Goal: Check status: Check status

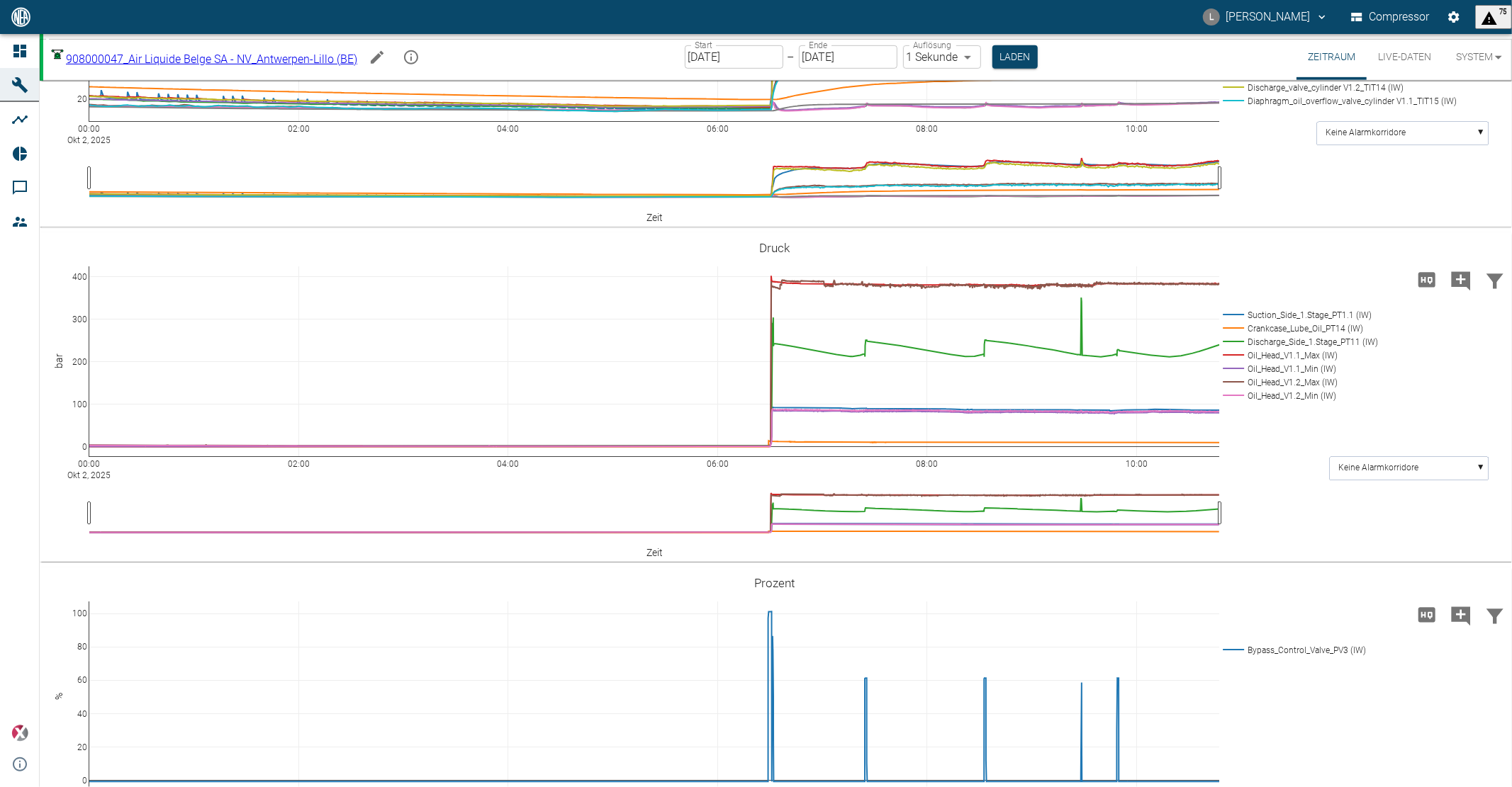
scroll to position [708, 0]
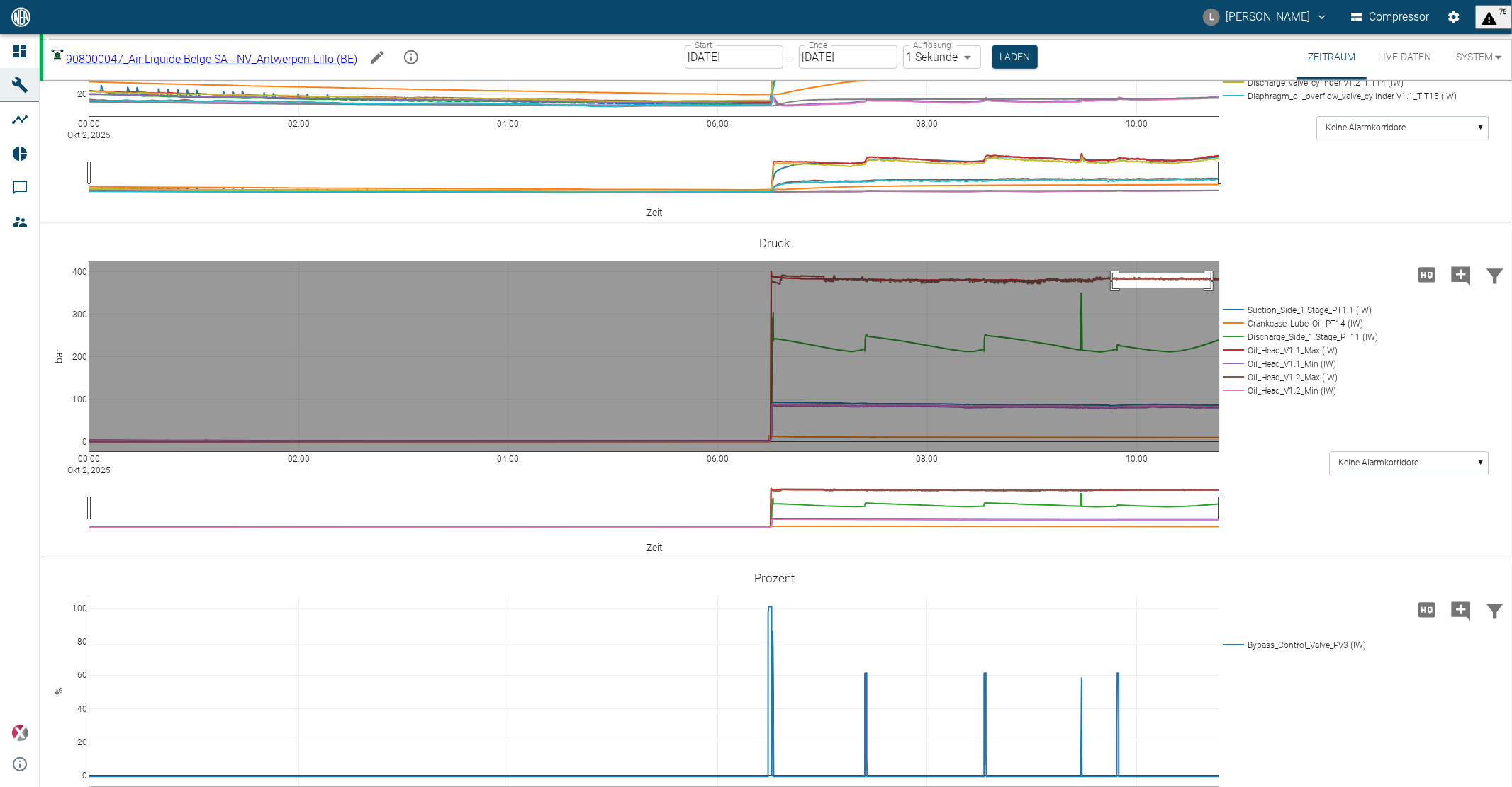
drag, startPoint x: 1113, startPoint y: 426, endPoint x: 1211, endPoint y: 441, distance: 99.1
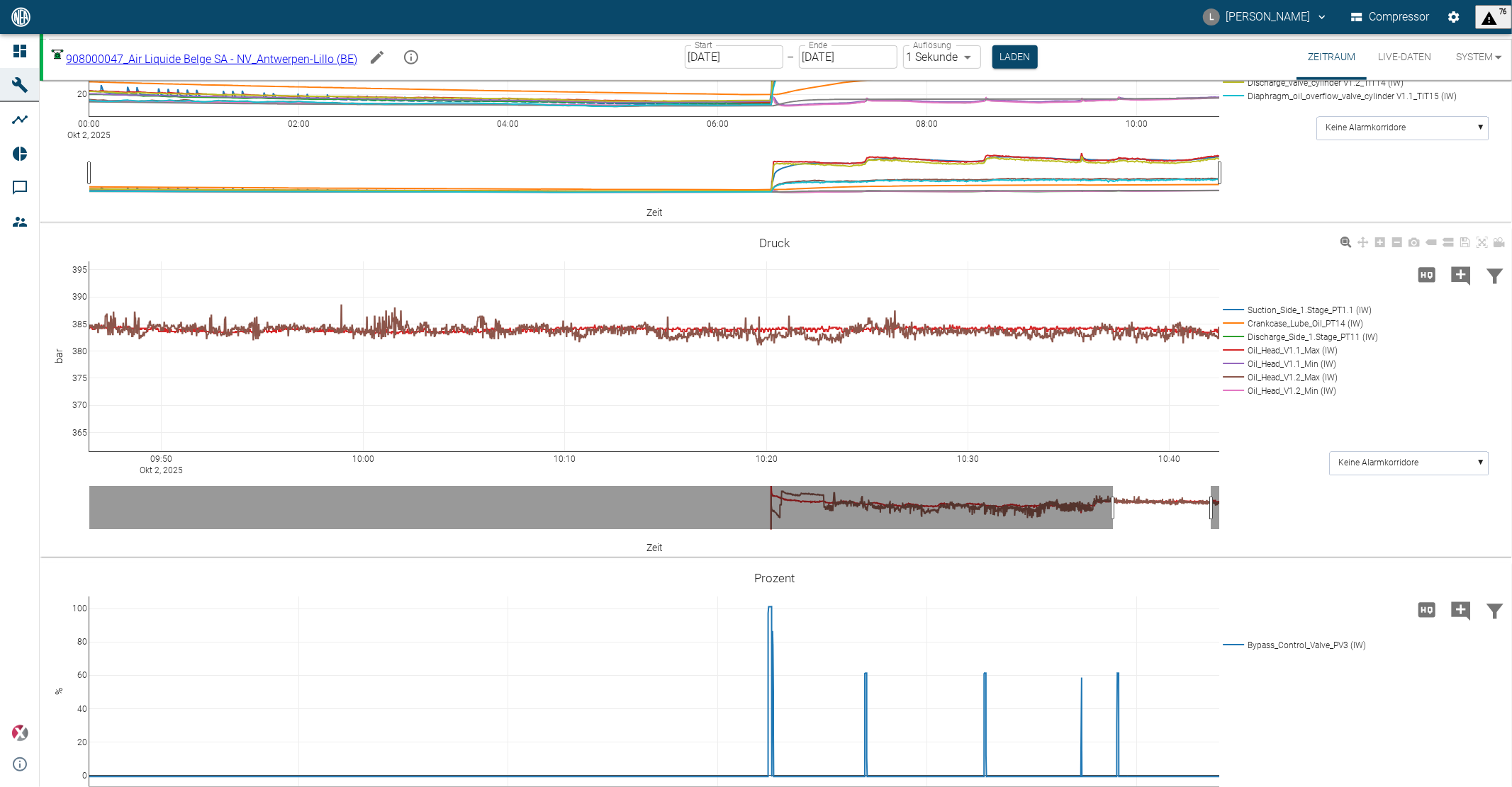
click at [1413, 504] on div "09:50 Okt 2, 2025 10:00 10:10 10:20 10:30 10:40 365 370 375 380 385 390 395 Suc…" at bounding box center [774, 392] width 1469 height 319
click at [1478, 248] on icon at bounding box center [1481, 242] width 11 height 11
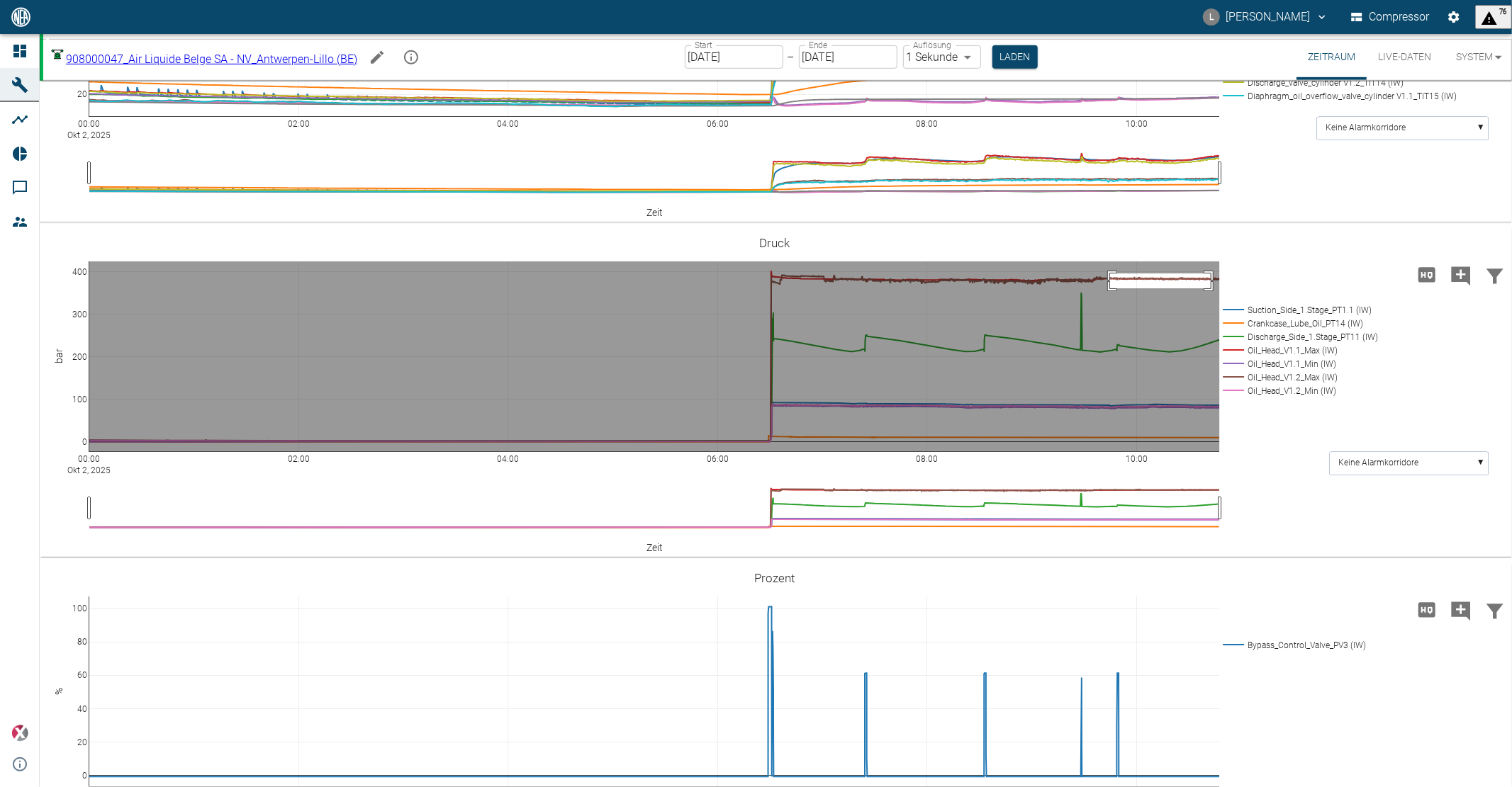
drag, startPoint x: 1110, startPoint y: 426, endPoint x: 1211, endPoint y: 441, distance: 102.1
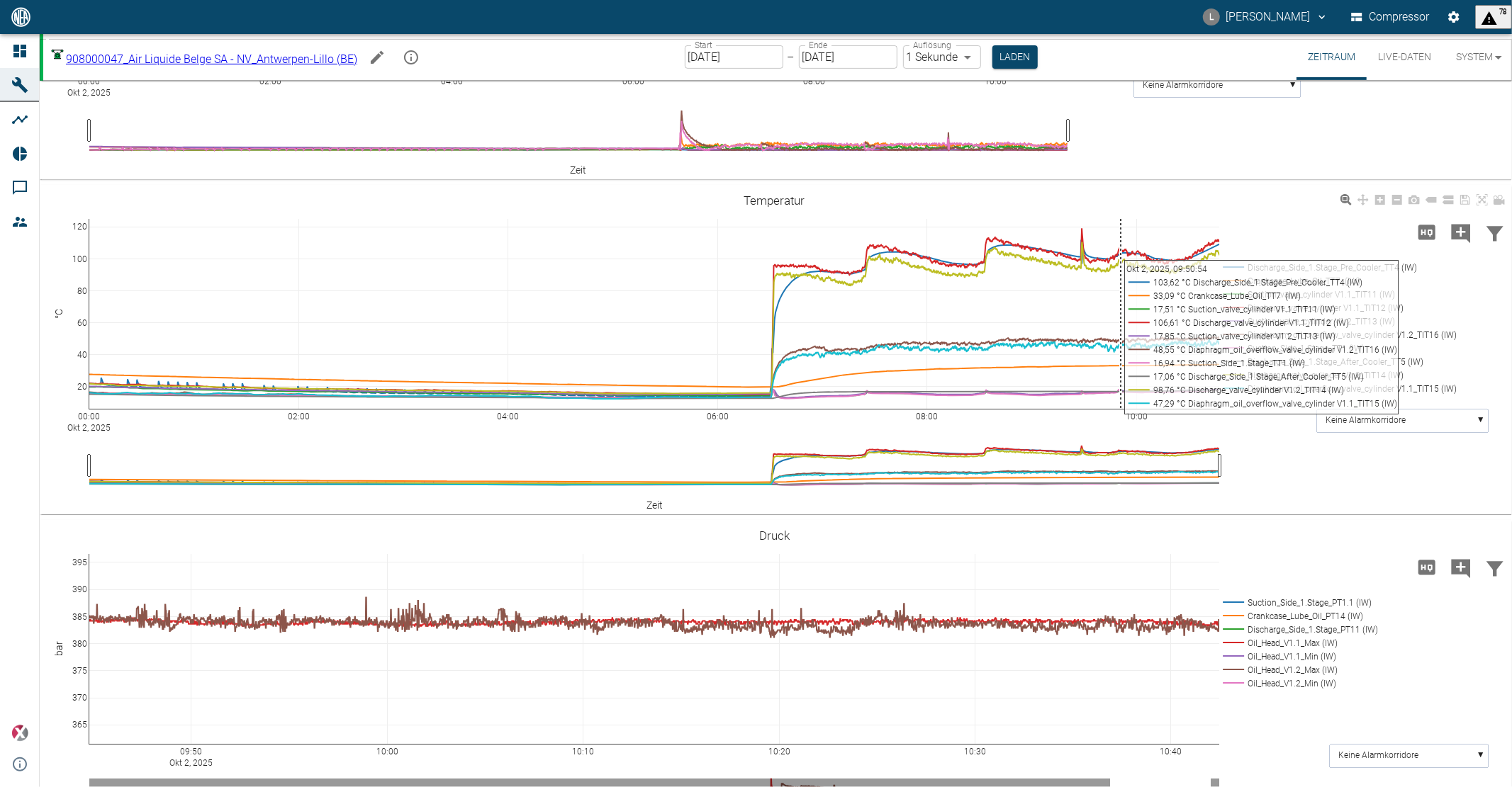
scroll to position [472, 0]
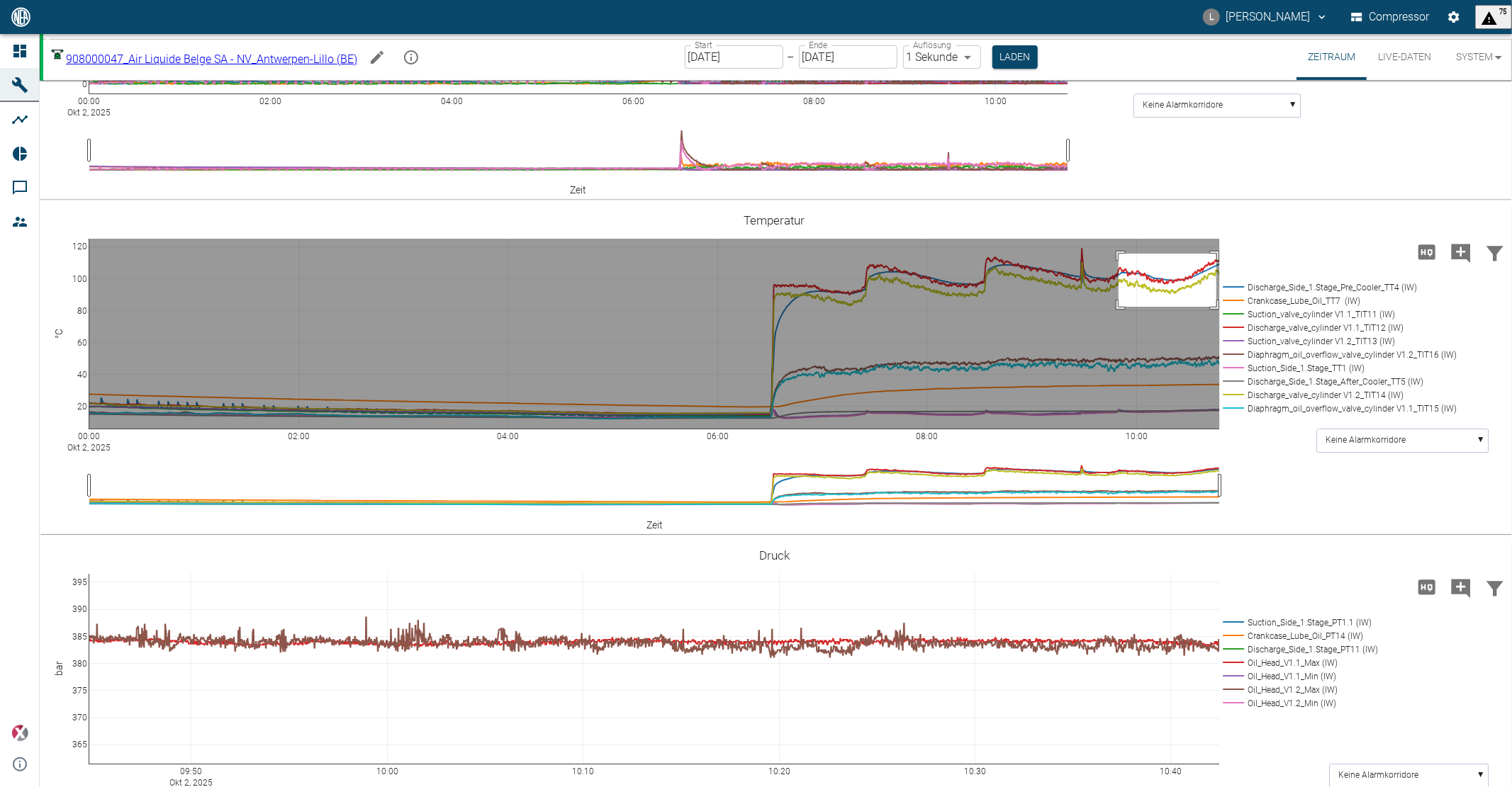
drag, startPoint x: 1118, startPoint y: 329, endPoint x: 1217, endPoint y: 383, distance: 112.8
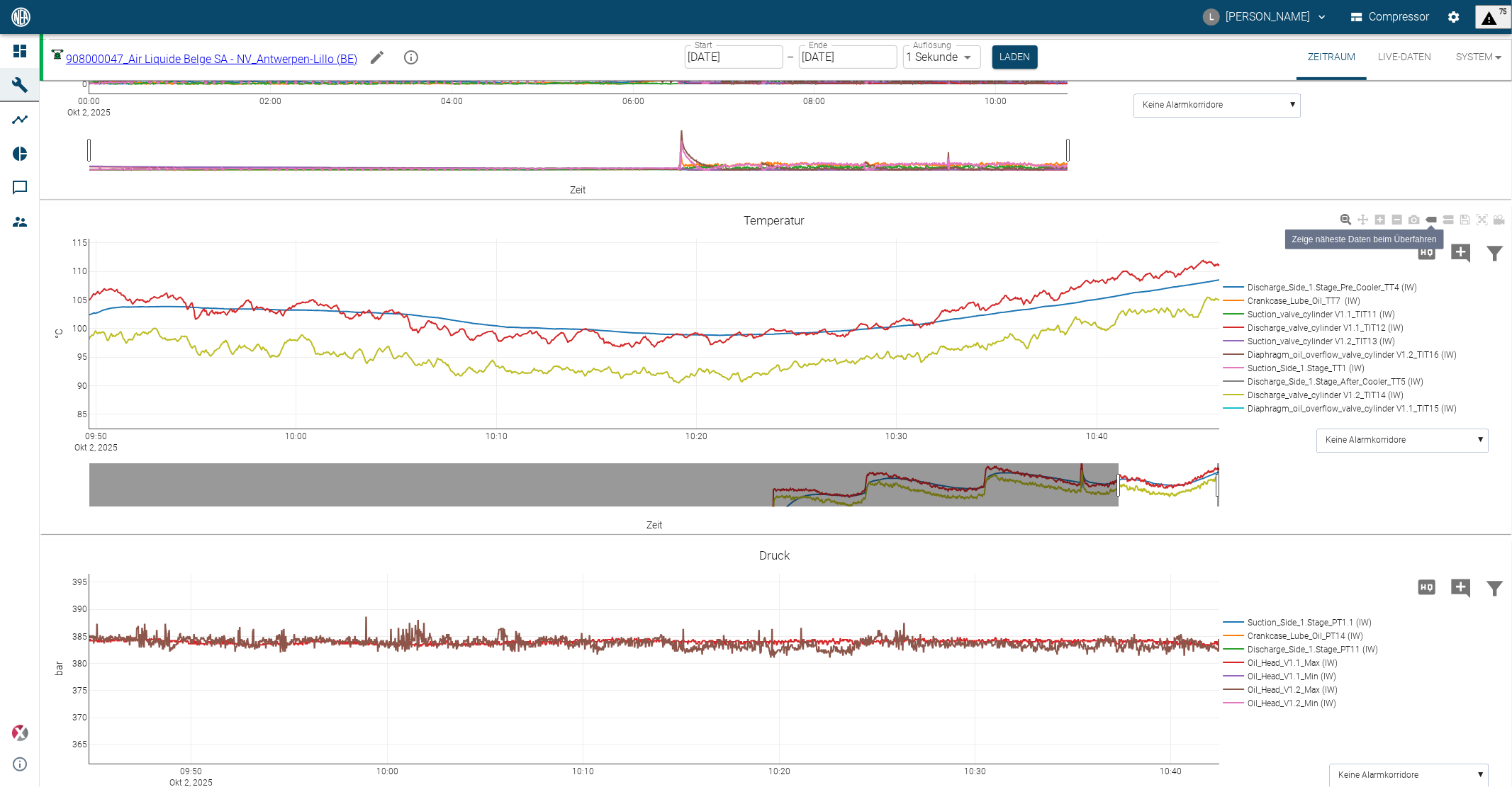
click at [1433, 222] on icon at bounding box center [1431, 219] width 11 height 5
click at [1476, 225] on icon at bounding box center [1481, 219] width 11 height 11
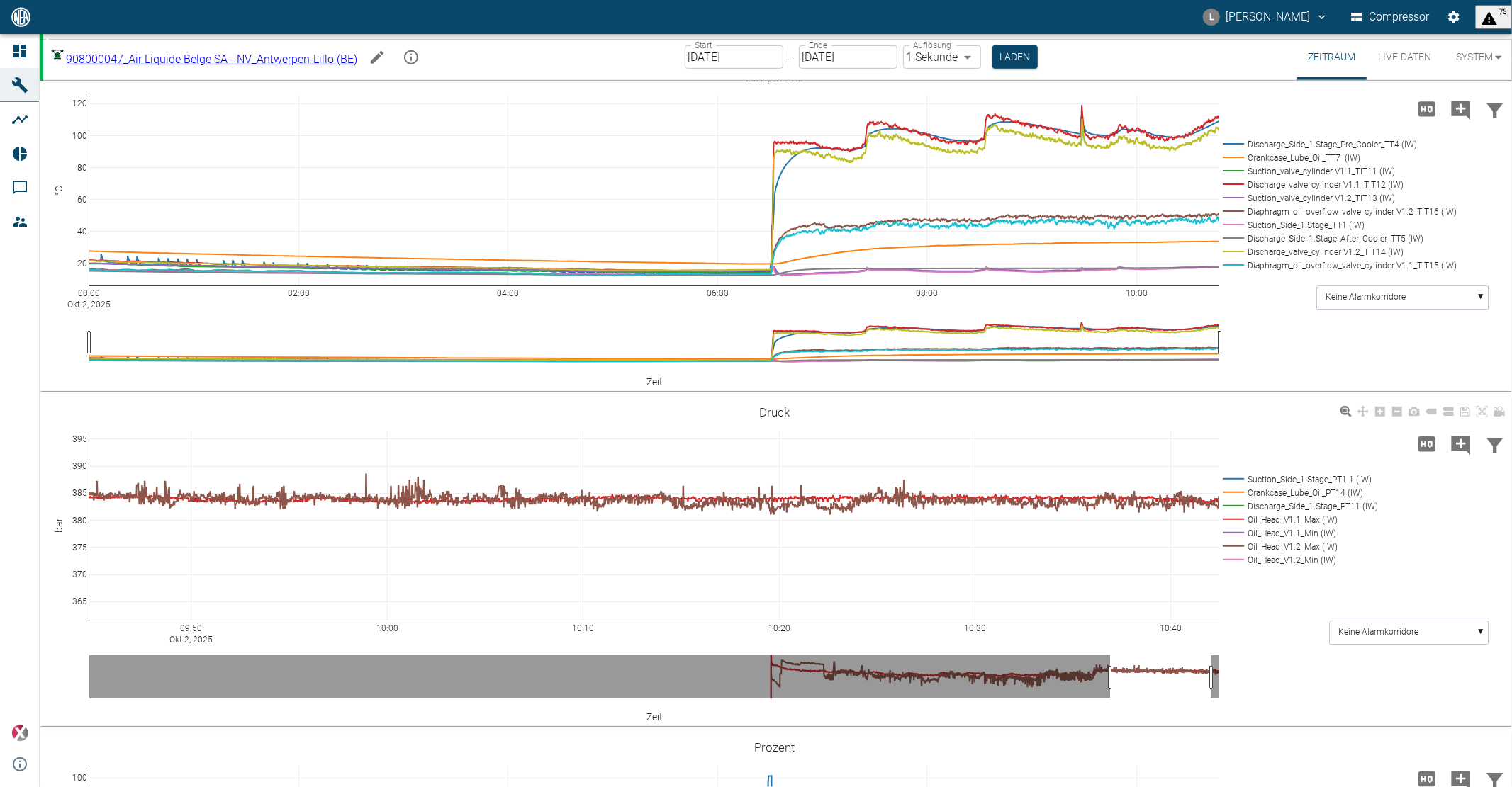
scroll to position [629, 0]
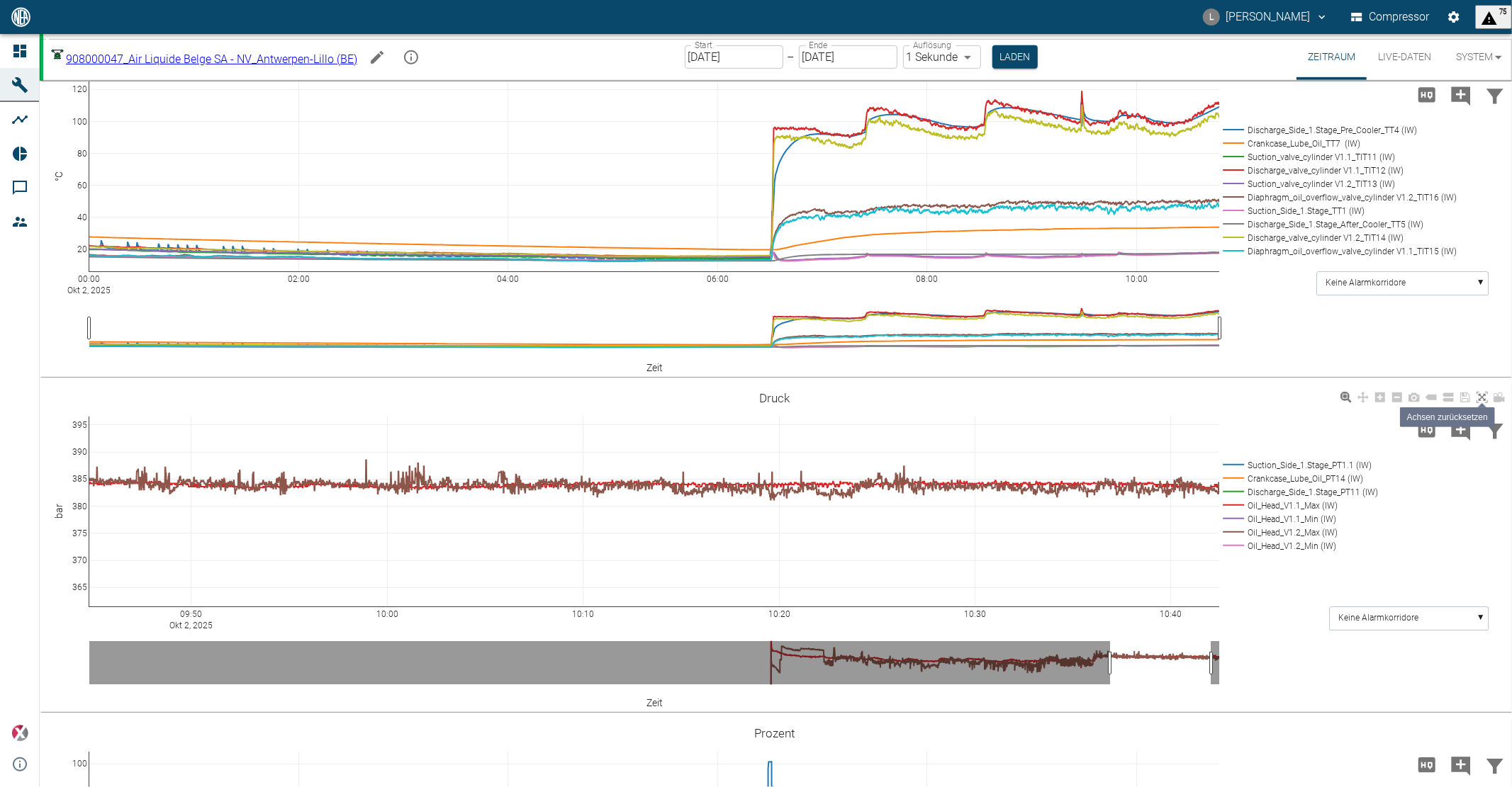
click at [1481, 403] on icon at bounding box center [1481, 397] width 11 height 11
